Goal: Navigation & Orientation: Find specific page/section

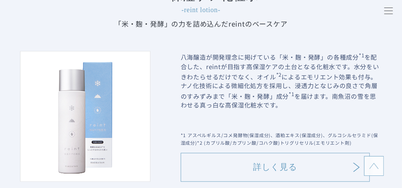
scroll to position [728, 0]
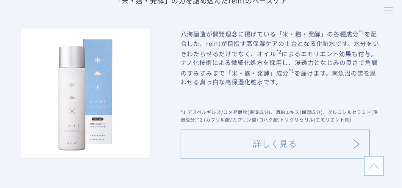
click at [353, 142] on icon at bounding box center [356, 143] width 9 height 9
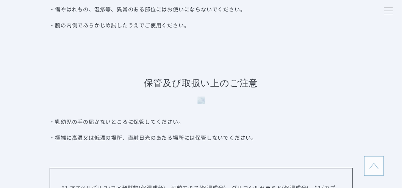
scroll to position [4183, 0]
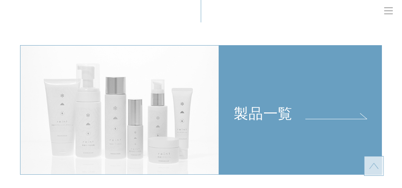
scroll to position [1546, 0]
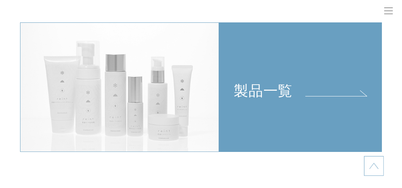
click at [319, 99] on div "製品一覧" at bounding box center [300, 61] width 162 height 77
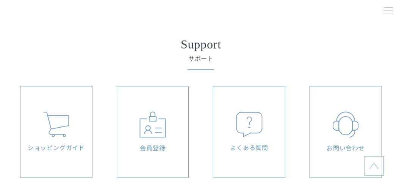
scroll to position [779, 0]
